Goal: Task Accomplishment & Management: Use online tool/utility

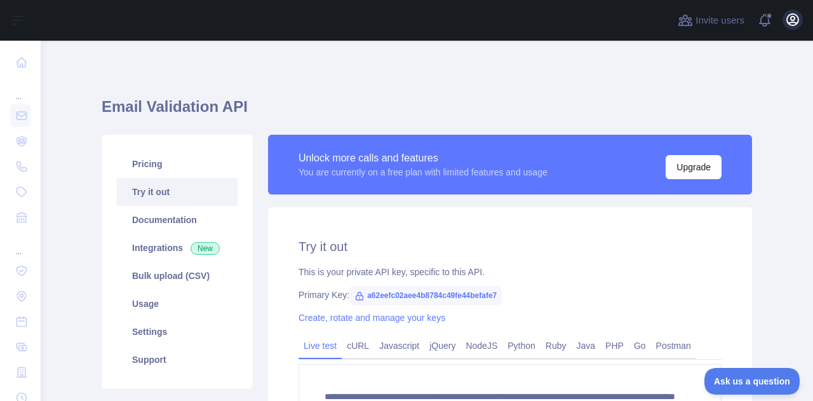
scroll to position [158, 0]
click at [795, 26] on icon "button" at bounding box center [792, 19] width 15 height 15
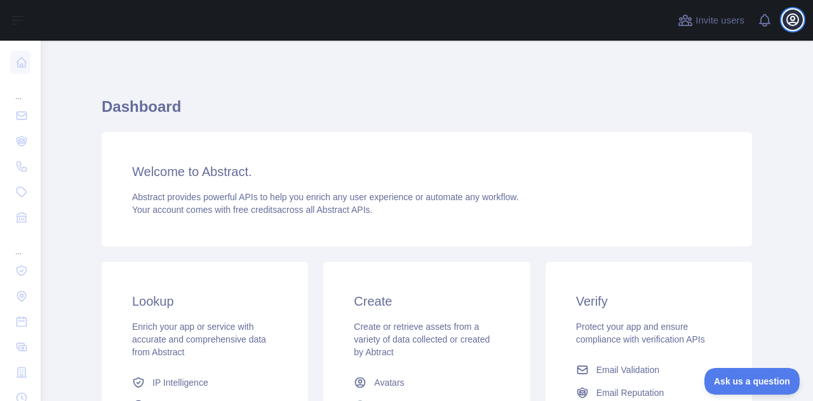
click at [791, 26] on icon "button" at bounding box center [792, 19] width 15 height 15
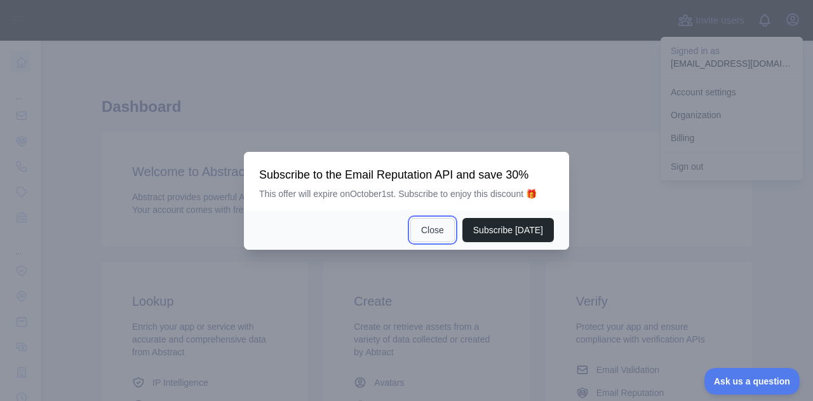
click at [448, 237] on button "Close" at bounding box center [432, 230] width 44 height 24
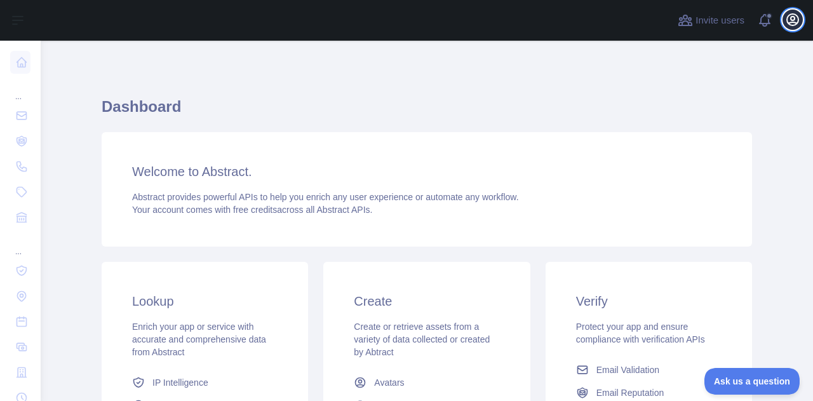
click at [795, 11] on button "Open user menu" at bounding box center [793, 20] width 20 height 20
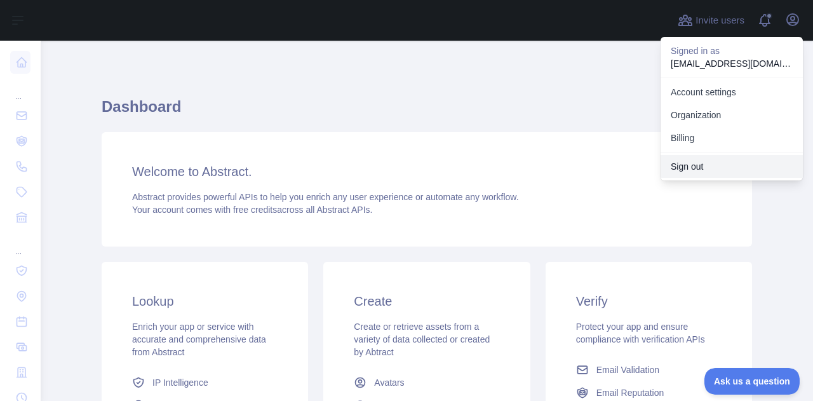
click at [686, 172] on button "Sign out" at bounding box center [732, 166] width 142 height 23
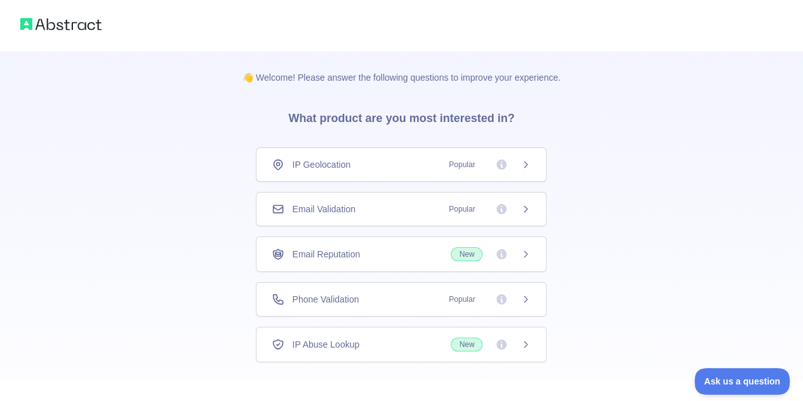
click at [395, 204] on div "Email Validation Popular" at bounding box center [401, 209] width 259 height 13
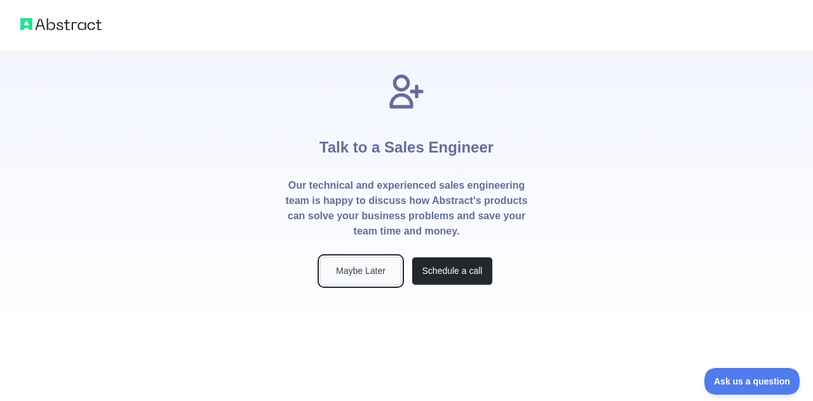
click at [351, 276] on button "Maybe Later" at bounding box center [360, 271] width 81 height 29
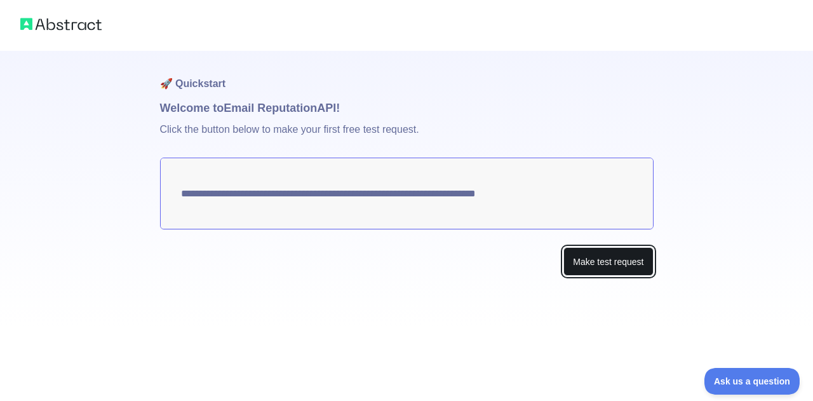
click at [595, 258] on button "Make test request" at bounding box center [608, 261] width 90 height 29
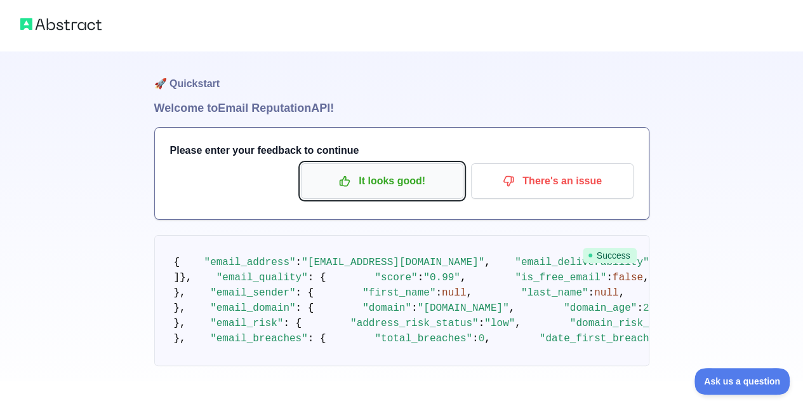
click at [420, 172] on p "It looks good!" at bounding box center [383, 181] width 144 height 22
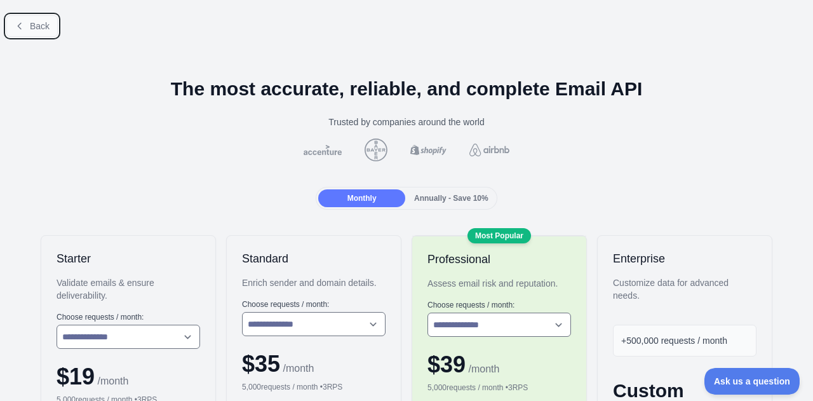
click at [35, 21] on span "Back" at bounding box center [40, 26] width 20 height 10
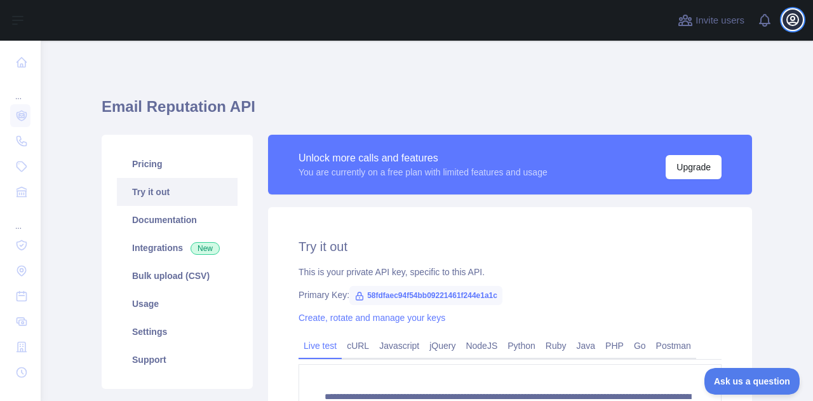
click at [791, 24] on icon "button" at bounding box center [792, 19] width 15 height 15
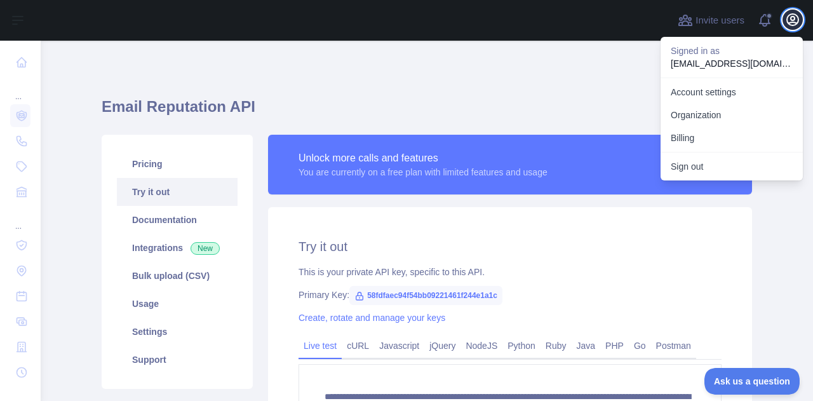
click at [791, 24] on icon "button" at bounding box center [792, 19] width 15 height 15
